Goal: Task Accomplishment & Management: Use online tool/utility

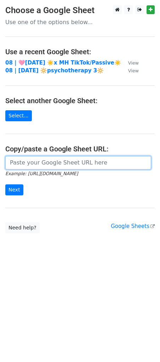
click at [31, 162] on input "url" at bounding box center [78, 162] width 146 height 13
paste input "[URL][DOMAIN_NAME]"
type input "[URL][DOMAIN_NAME]"
click at [5, 185] on input "Next" at bounding box center [14, 190] width 18 height 11
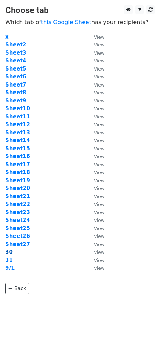
click at [9, 252] on strong "30" at bounding box center [8, 252] width 7 height 6
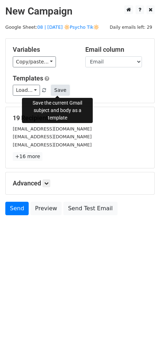
click at [59, 90] on button "Save" at bounding box center [60, 90] width 18 height 11
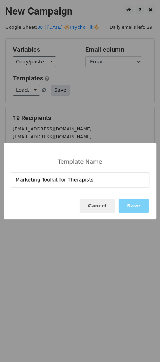
type input "Marketing Toolkit for Therapists"
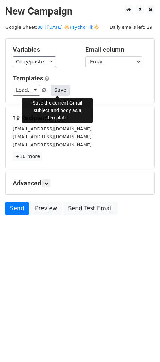
click at [59, 90] on button "Save" at bounding box center [60, 90] width 18 height 11
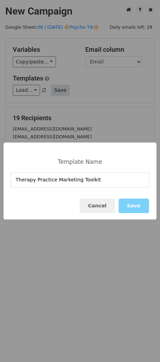
type input "Therapy Practice Marketing Toolkit"
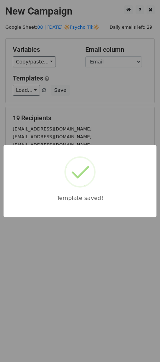
click at [90, 101] on div "Template saved!" at bounding box center [80, 181] width 160 height 362
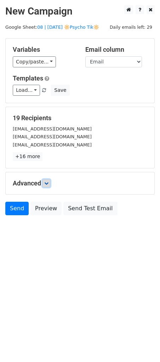
click at [47, 184] on icon at bounding box center [46, 183] width 4 height 4
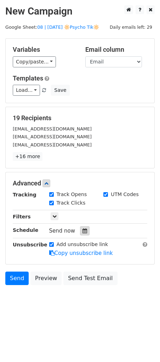
click at [83, 230] on icon at bounding box center [85, 231] width 5 height 5
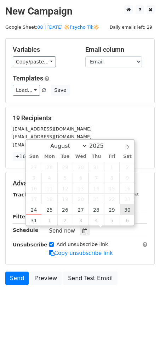
type input "2025-08-30 12:00"
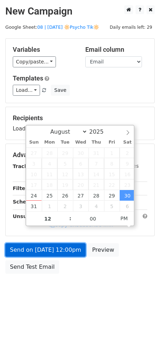
click at [63, 243] on link "Send on Aug 30 at 12:00pm" at bounding box center [45, 249] width 81 height 13
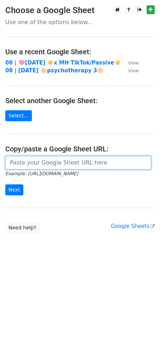
click at [60, 158] on input "url" at bounding box center [78, 162] width 146 height 13
paste input "[URL][DOMAIN_NAME]"
type input "[URL][DOMAIN_NAME]"
click at [5, 185] on input "Next" at bounding box center [14, 190] width 18 height 11
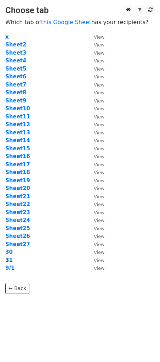
click at [7, 261] on strong "31" at bounding box center [8, 260] width 7 height 6
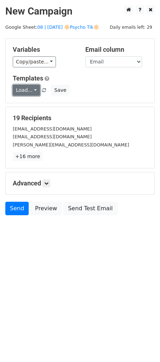
click at [24, 91] on link "Load..." at bounding box center [26, 90] width 27 height 11
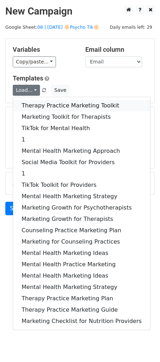
click at [45, 103] on link "Therapy Practice Marketing Toolkit" at bounding box center [81, 105] width 137 height 11
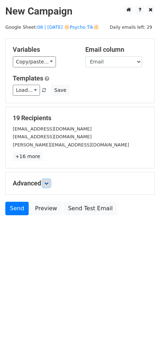
click at [49, 183] on icon at bounding box center [46, 183] width 4 height 4
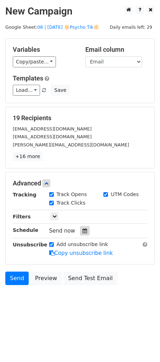
click at [81, 227] on div at bounding box center [85, 230] width 10 height 9
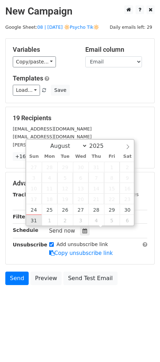
type input "2025-08-31 12:00"
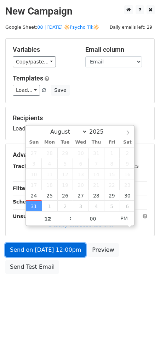
click at [37, 255] on link "Send on Aug 31 at 12:00pm" at bounding box center [45, 249] width 81 height 13
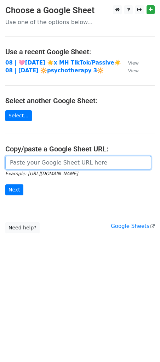
click at [49, 159] on input "url" at bounding box center [78, 162] width 146 height 13
paste input "[URL][DOMAIN_NAME]"
type input "[URL][DOMAIN_NAME]"
click at [5, 185] on input "Next" at bounding box center [14, 190] width 18 height 11
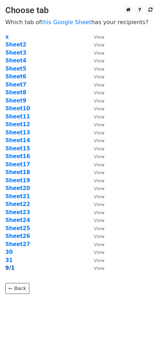
click at [7, 269] on strong "9/1" at bounding box center [9, 268] width 9 height 6
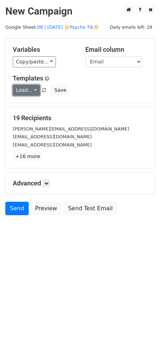
click at [26, 88] on link "Load..." at bounding box center [26, 90] width 27 height 11
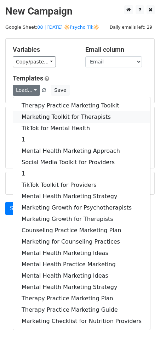
click at [43, 116] on link "Marketing Toolkit for Therapists" at bounding box center [81, 116] width 137 height 11
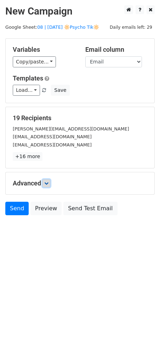
click at [49, 184] on icon at bounding box center [46, 183] width 4 height 4
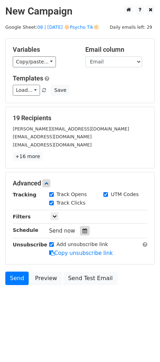
click at [80, 230] on div at bounding box center [85, 230] width 10 height 9
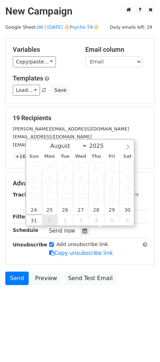
type input "[DATE] 12:00"
select select "8"
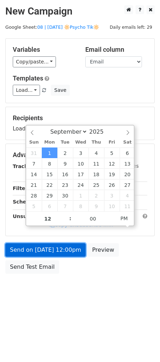
click at [40, 256] on form "Variables Copy/paste... {{Name}} {{Email}} Email column Name Email Templates Lo…" at bounding box center [80, 157] width 150 height 239
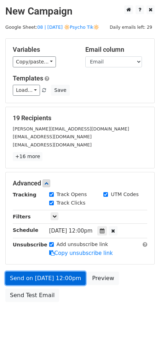
click at [35, 273] on link "Send on [DATE] 12:00pm" at bounding box center [45, 278] width 81 height 13
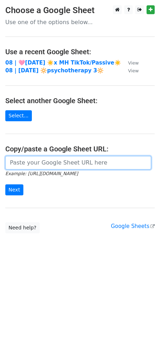
click at [66, 160] on input "url" at bounding box center [78, 162] width 146 height 13
paste input "https://docs.google.com/spreadsheets/d/14S0Ybl2Yytp9P0HXRtS_74aWNF_Fl5rF1aZoB1n…"
type input "https://docs.google.com/spreadsheets/d/14S0Ybl2Yytp9P0HXRtS_74aWNF_Fl5rF1aZoB1n…"
click at [5, 185] on input "Next" at bounding box center [14, 190] width 18 height 11
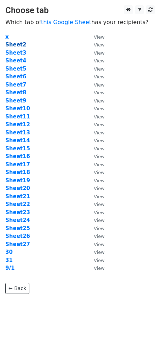
click at [16, 46] on strong "Sheet2" at bounding box center [15, 45] width 21 height 6
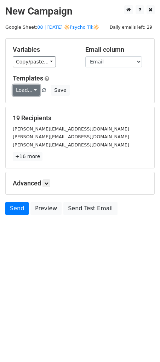
click at [29, 90] on link "Load..." at bounding box center [26, 90] width 27 height 11
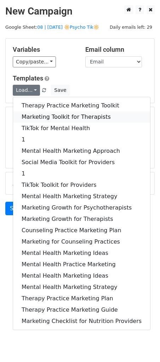
click at [36, 114] on link "Marketing Toolkit for Therapists" at bounding box center [81, 116] width 137 height 11
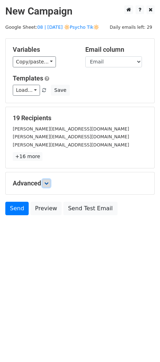
click at [48, 185] on link at bounding box center [47, 184] width 8 height 8
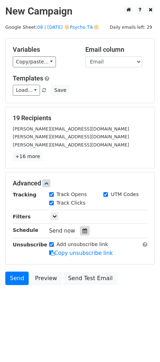
click at [82, 233] on div at bounding box center [85, 230] width 10 height 9
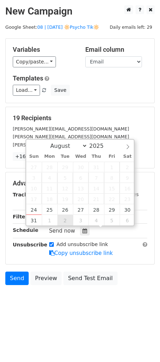
type input "2025-09-02 12:00"
select select "8"
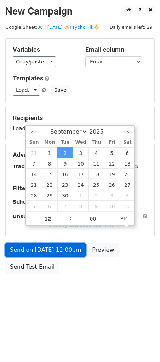
click at [51, 251] on link "Send on Sep 2 at 12:00pm" at bounding box center [45, 249] width 81 height 13
